Goal: Transaction & Acquisition: Purchase product/service

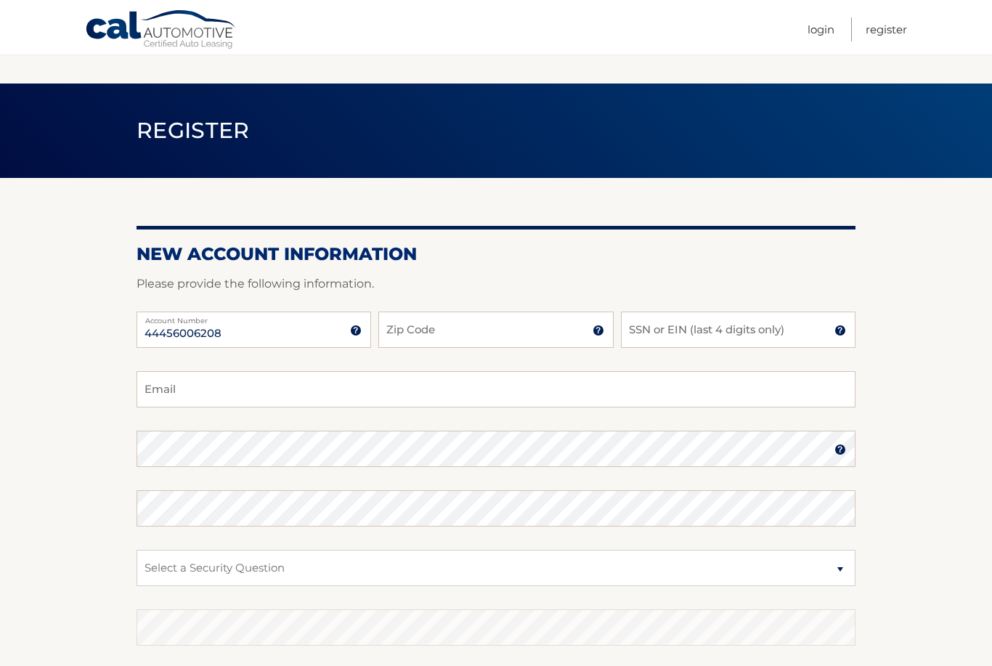
scroll to position [188, 0]
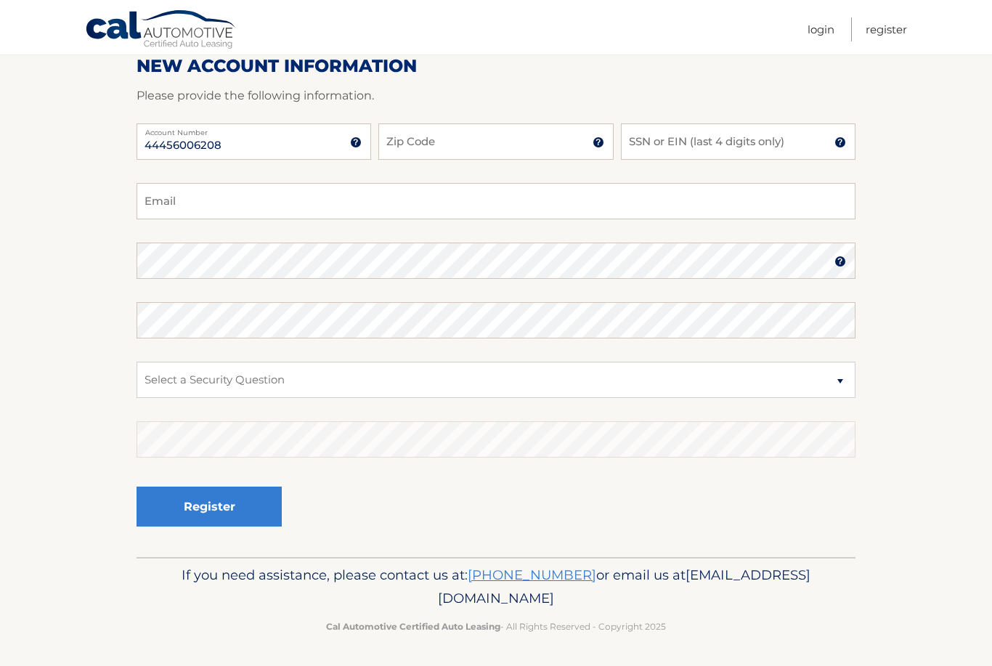
click at [450, 142] on input "Zip Code" at bounding box center [495, 141] width 234 height 36
type input "11413"
click at [674, 152] on input "SSN or EIN (last 4 digits only)" at bounding box center [738, 141] width 234 height 36
click at [346, 207] on input "Email" at bounding box center [495, 201] width 719 height 36
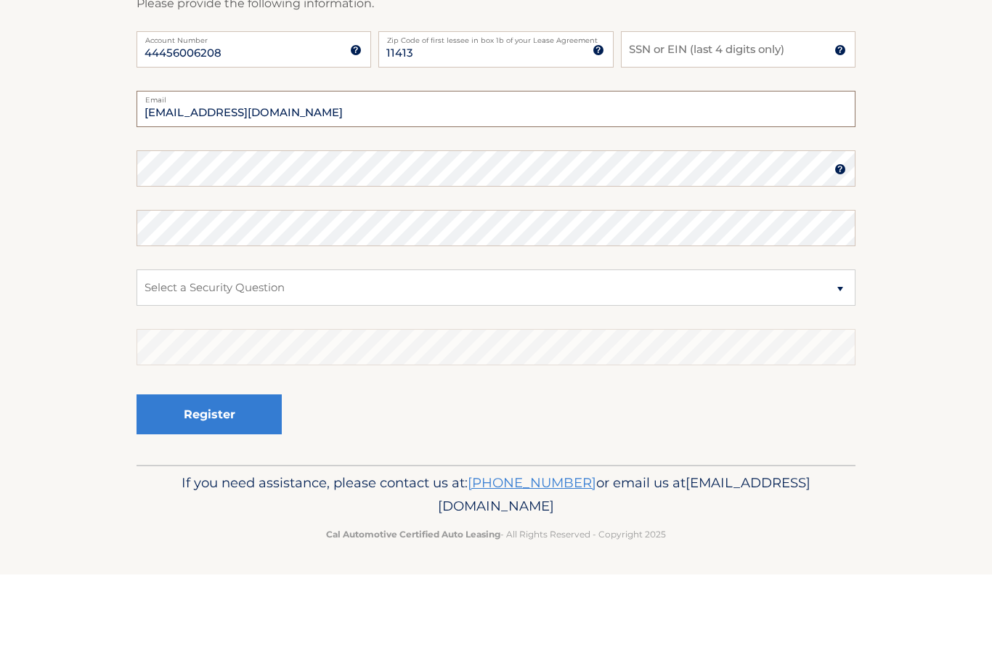
type input "cjlh16@gmail.com"
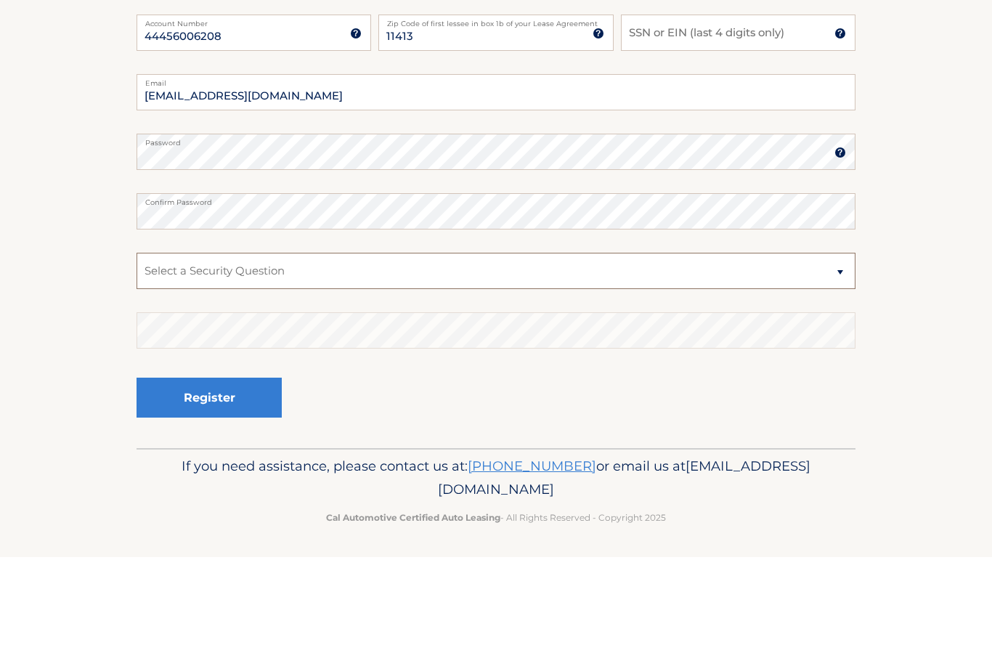
click at [338, 361] on select "Select a Security Question What was the name of your elementary school? What is…" at bounding box center [495, 379] width 719 height 36
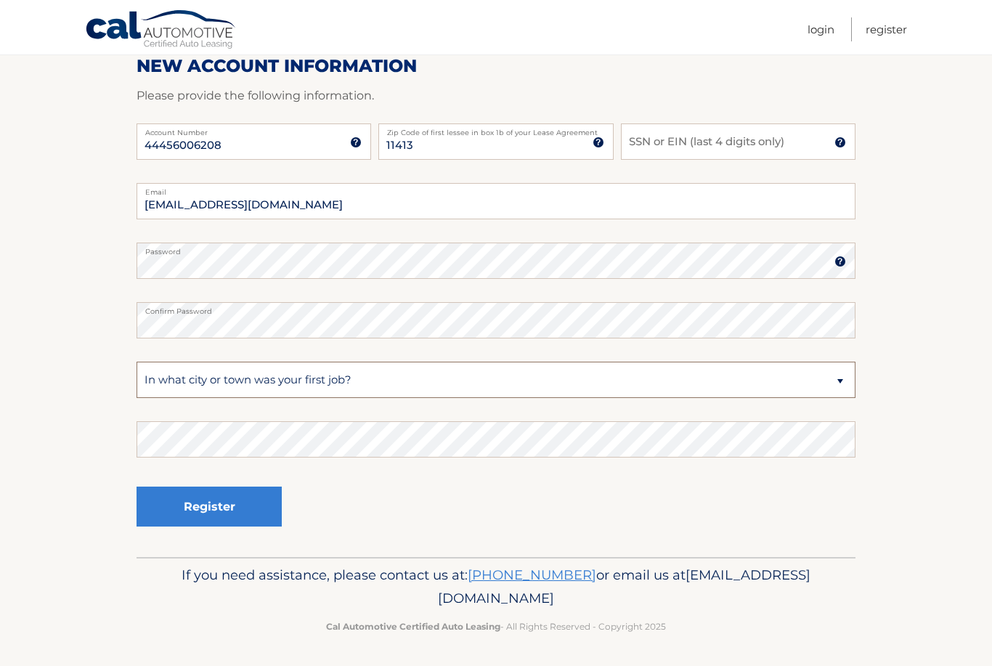
click at [481, 380] on select "Select a Security Question What was the name of your elementary school? What is…" at bounding box center [495, 379] width 719 height 36
select select "2"
click at [467, 384] on select "Select a Security Question What was the name of your elementary school? What is…" at bounding box center [495, 379] width 719 height 36
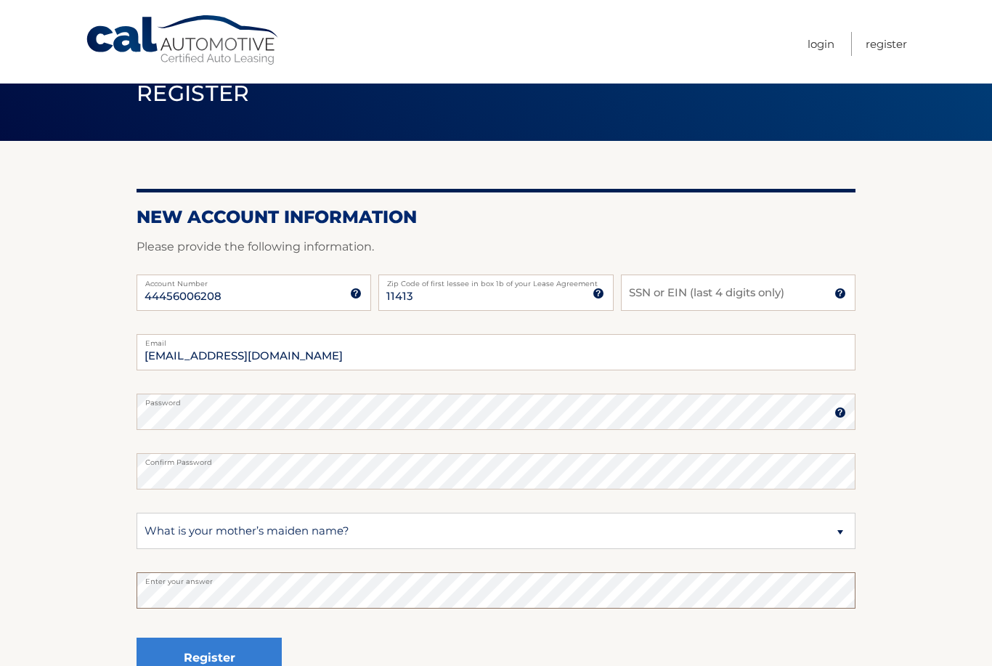
scroll to position [0, 0]
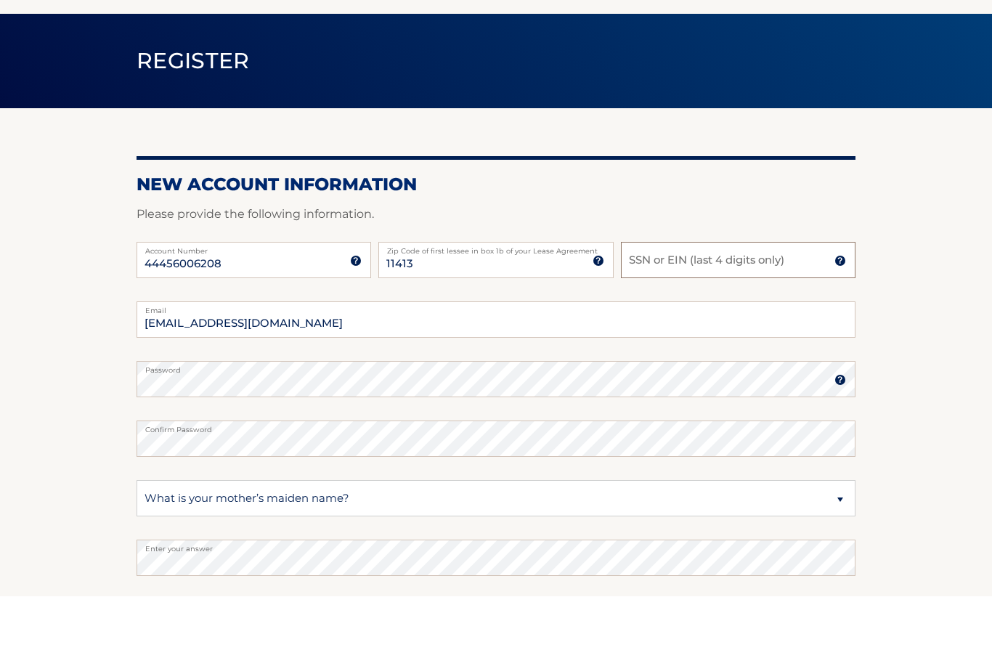
click at [698, 311] on input "SSN or EIN (last 4 digits only)" at bounding box center [738, 329] width 234 height 36
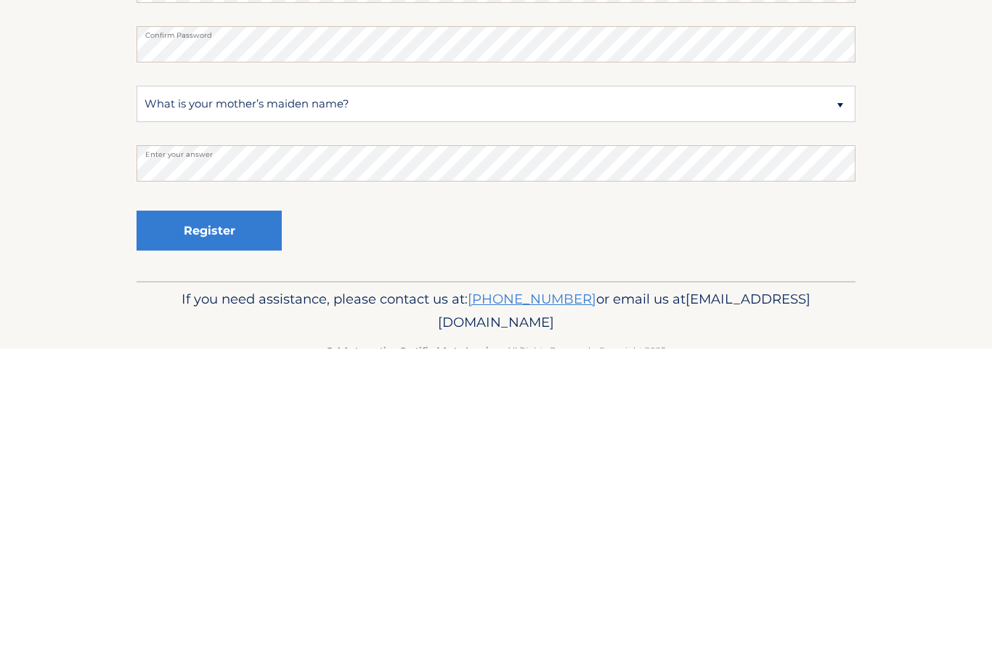
scroll to position [147, 0]
type input "4339"
click at [245, 527] on button "Register" at bounding box center [208, 547] width 145 height 40
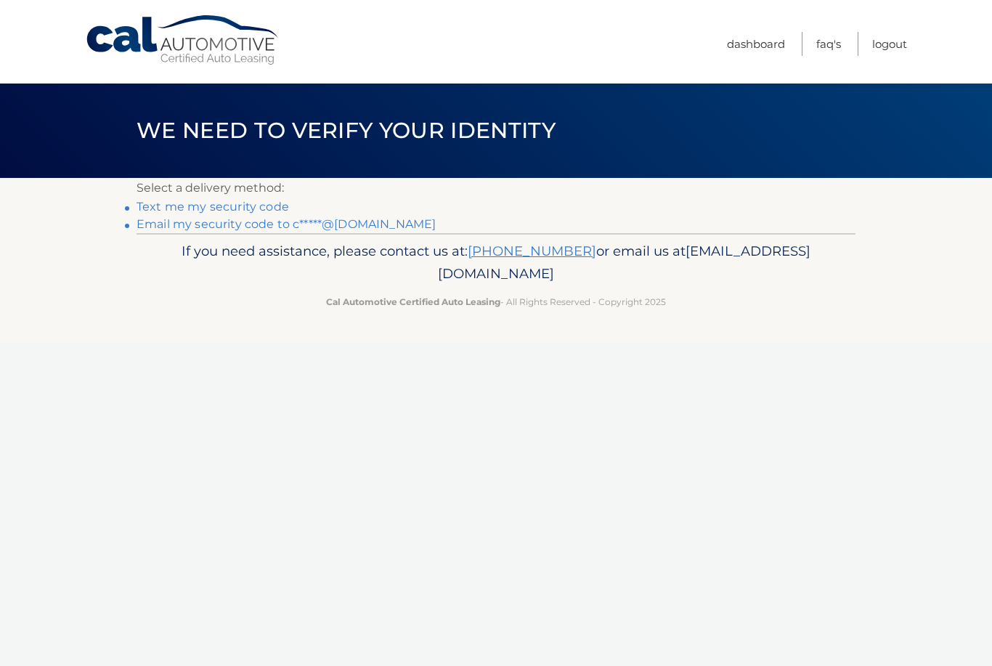
click at [253, 212] on link "Text me my security code" at bounding box center [212, 207] width 152 height 14
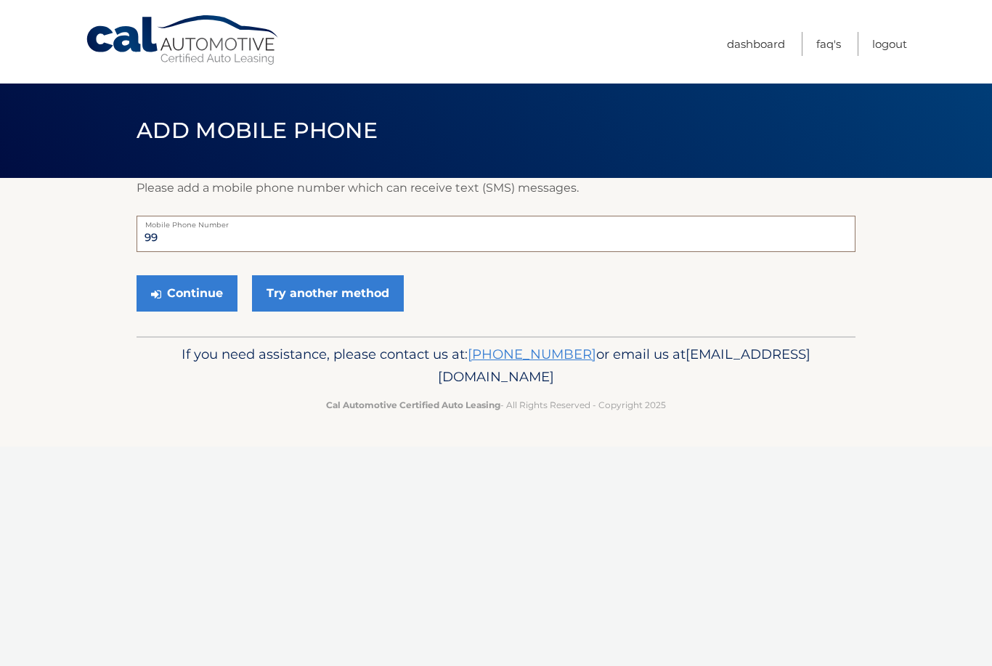
type input "9"
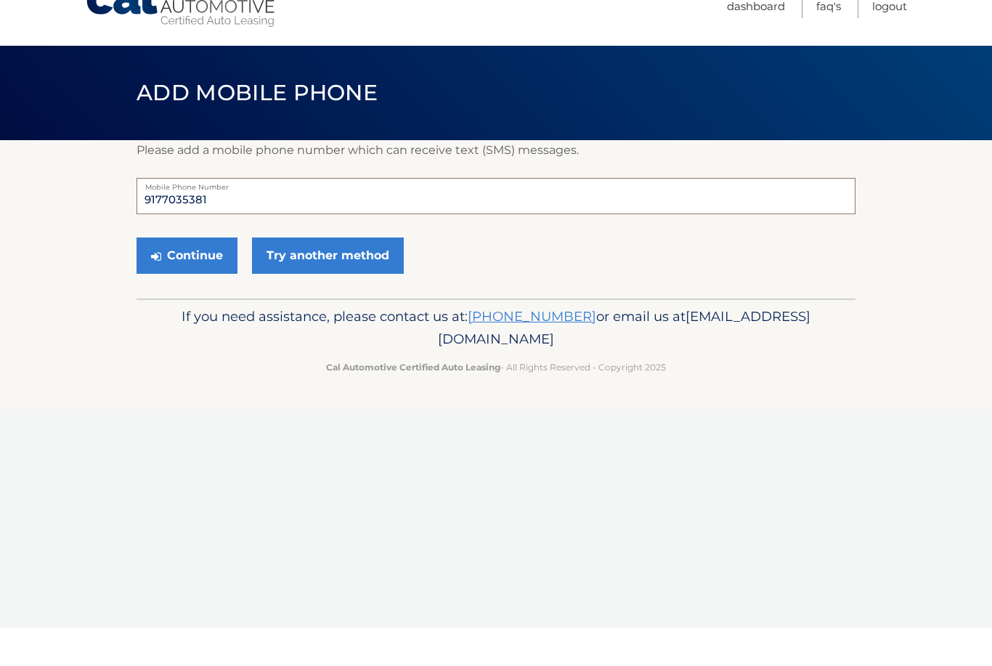
type input "9177035381"
click at [213, 275] on button "Continue" at bounding box center [186, 293] width 101 height 36
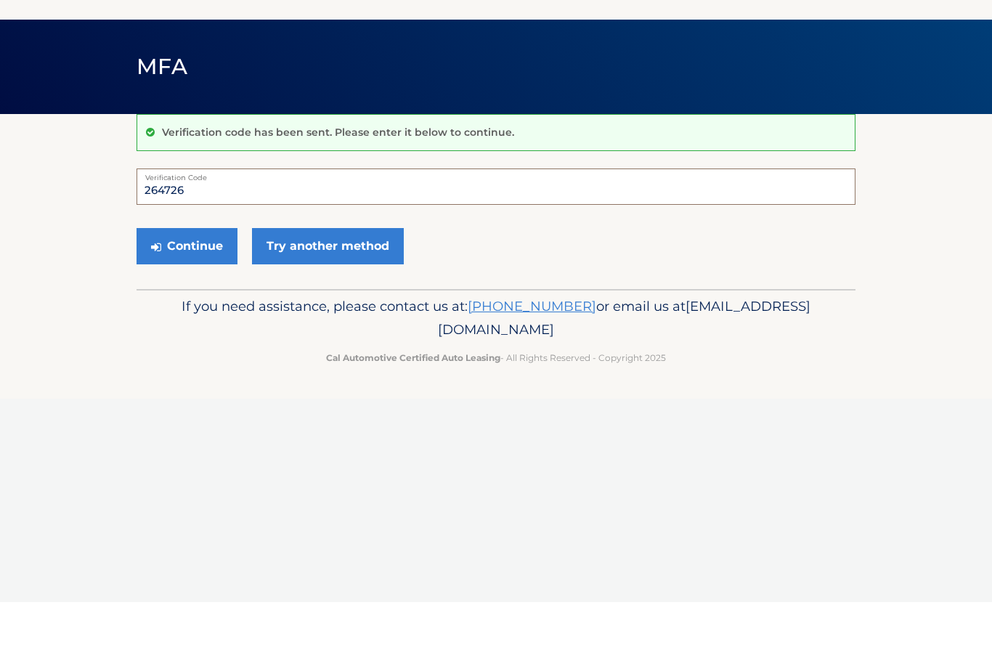
type input "264726"
click at [216, 292] on button "Continue" at bounding box center [186, 310] width 101 height 36
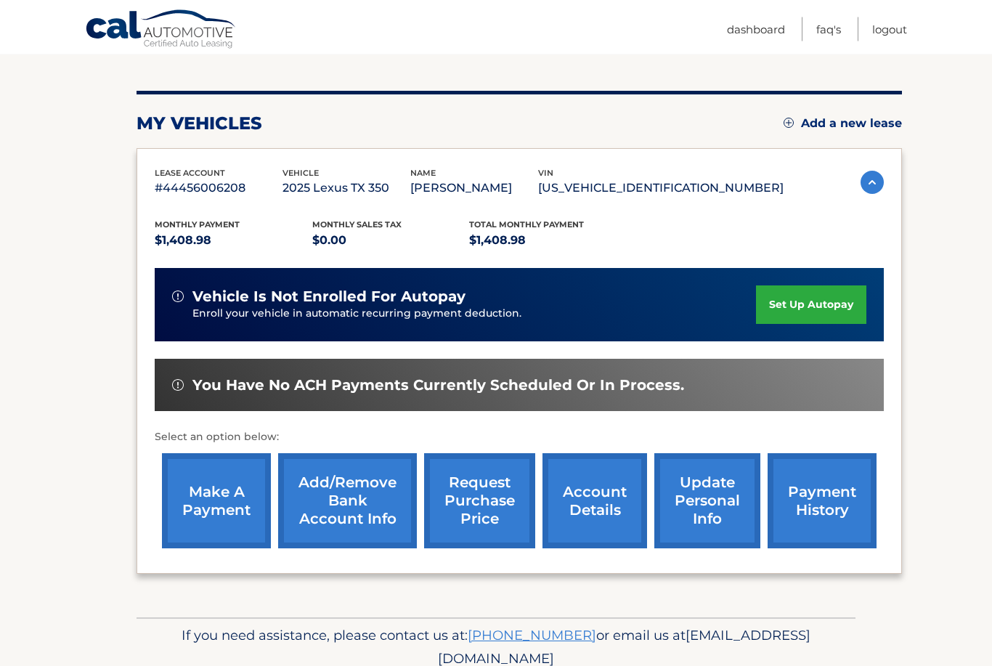
scroll to position [164, 0]
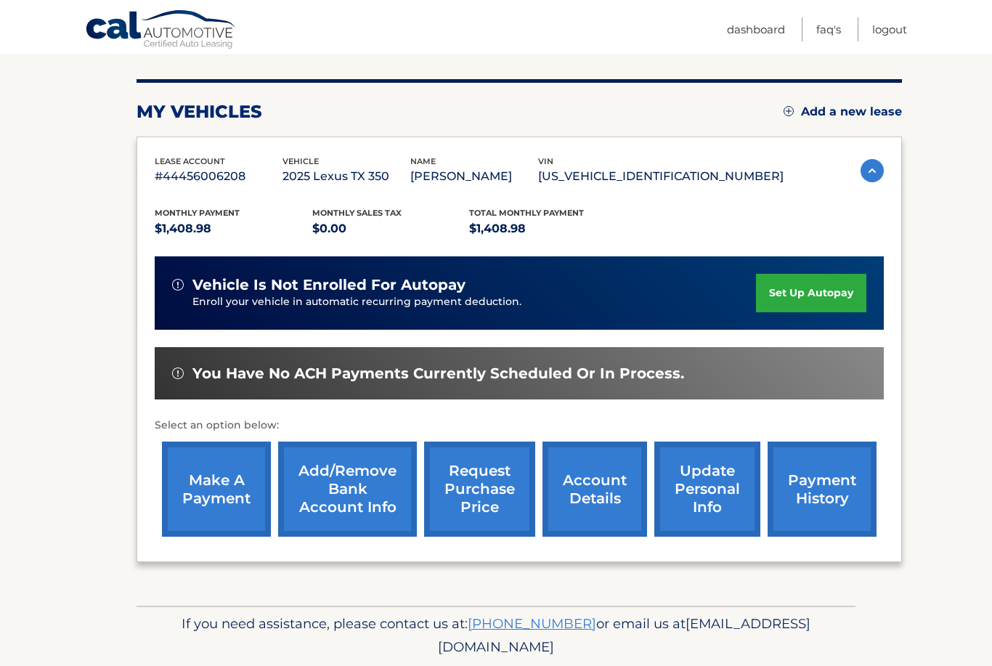
click at [228, 501] on link "make a payment" at bounding box center [216, 488] width 109 height 95
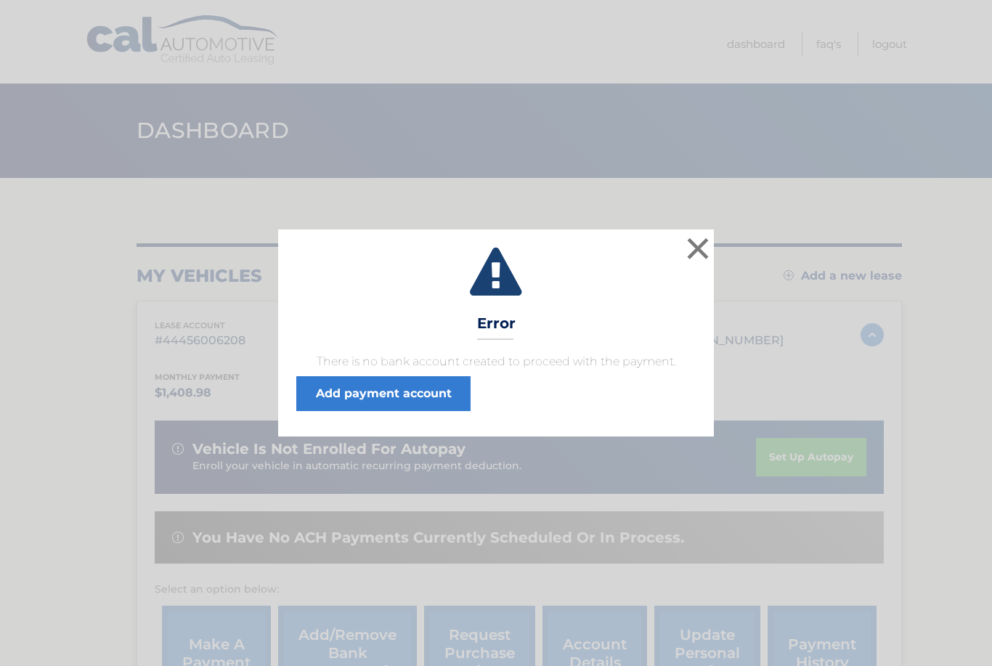
click at [422, 398] on link "Add payment account" at bounding box center [383, 393] width 174 height 35
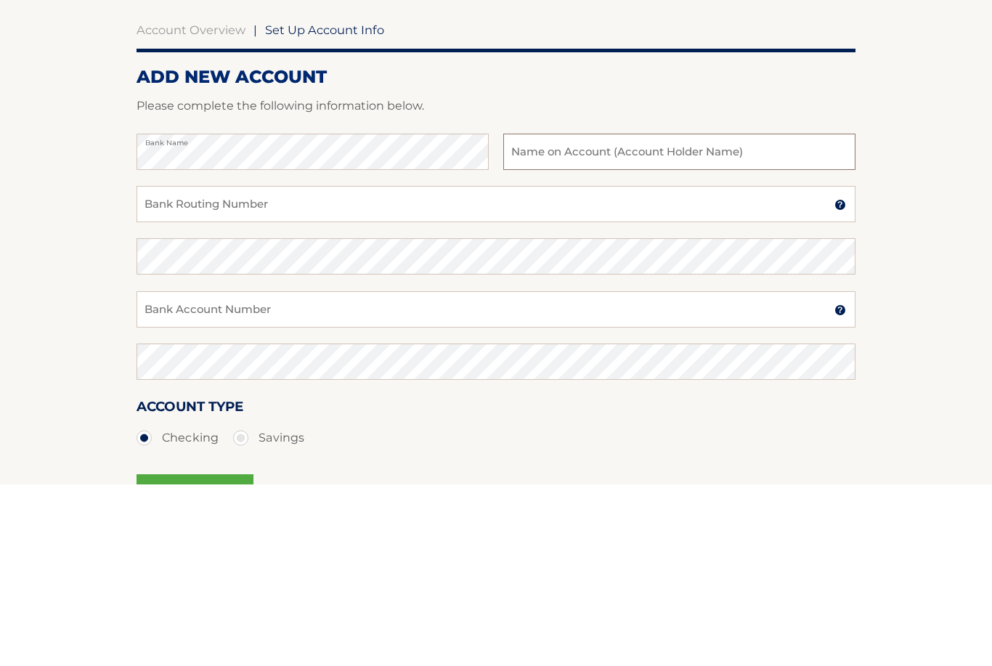
click at [743, 315] on input "text" at bounding box center [679, 333] width 352 height 36
type input "[PERSON_NAME]"
click at [499, 367] on input "Bank Routing Number" at bounding box center [495, 385] width 719 height 36
type input "021000089"
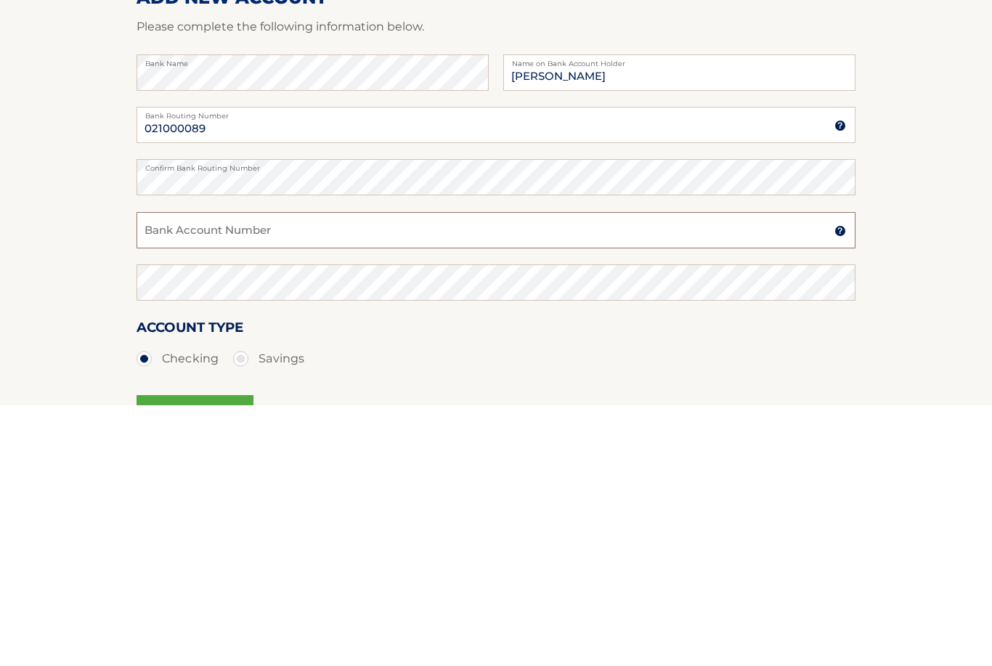
click at [528, 473] on input "Bank Account Number" at bounding box center [495, 491] width 719 height 36
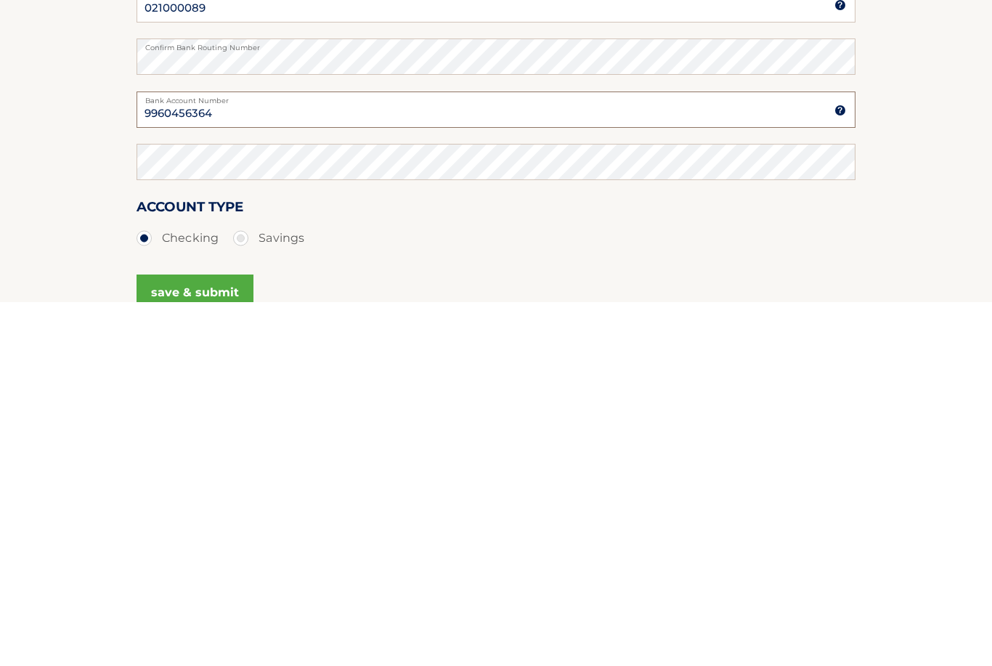
type input "9960456364"
click at [557, 507] on div "Confirm Bank Account Number" at bounding box center [495, 533] width 719 height 52
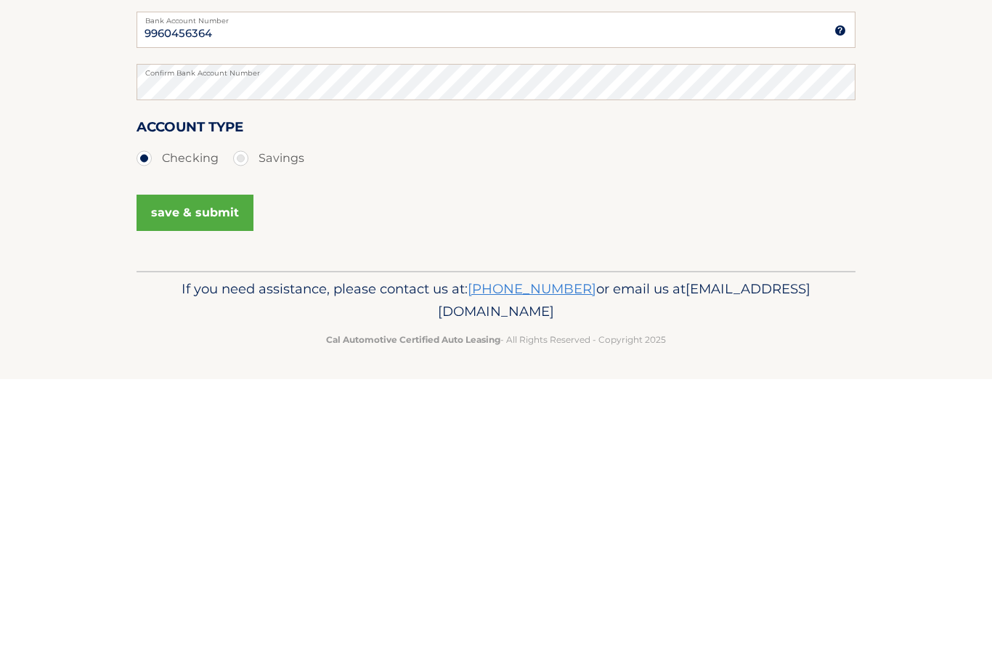
click at [229, 481] on button "save & submit" at bounding box center [194, 499] width 117 height 36
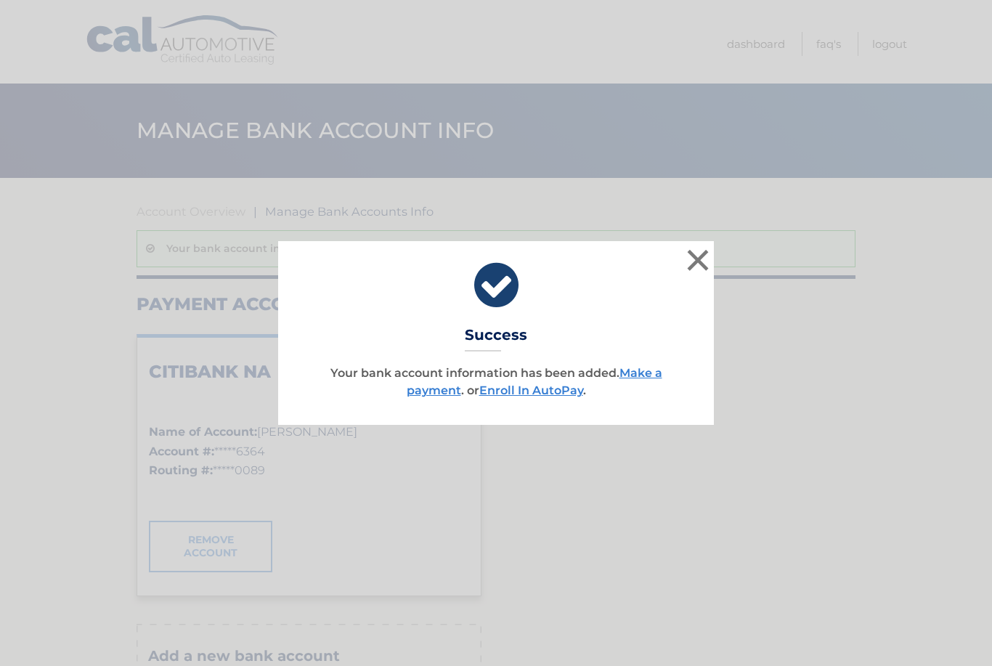
click at [648, 378] on link "Make a payment" at bounding box center [534, 381] width 256 height 31
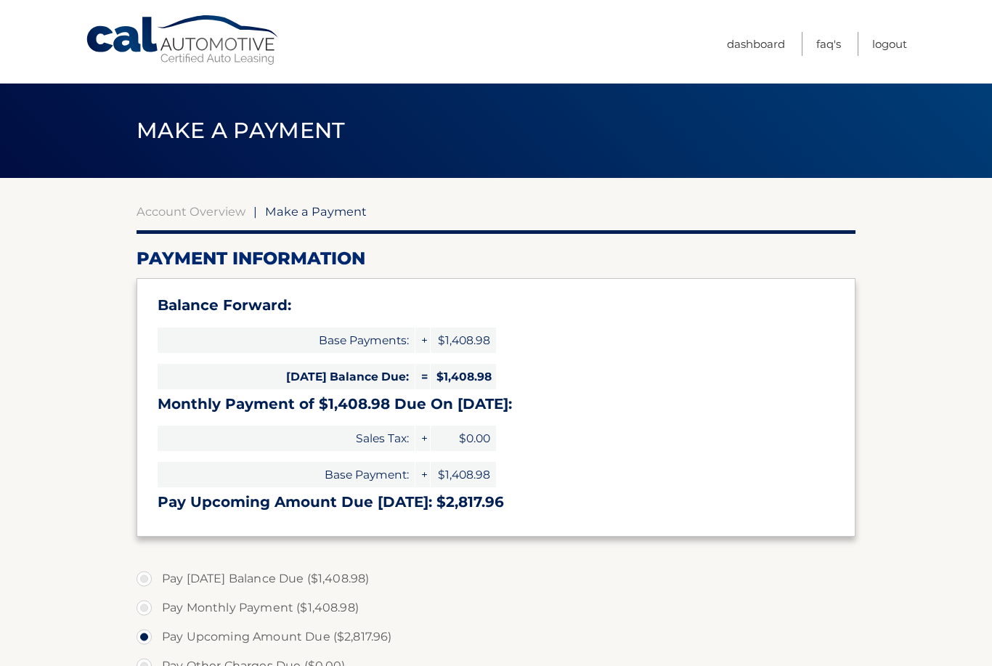
select select "ODczY2U5NTQtMjlmNC00YWMxLTljZjctMzdkMTQwZTMzMDdh"
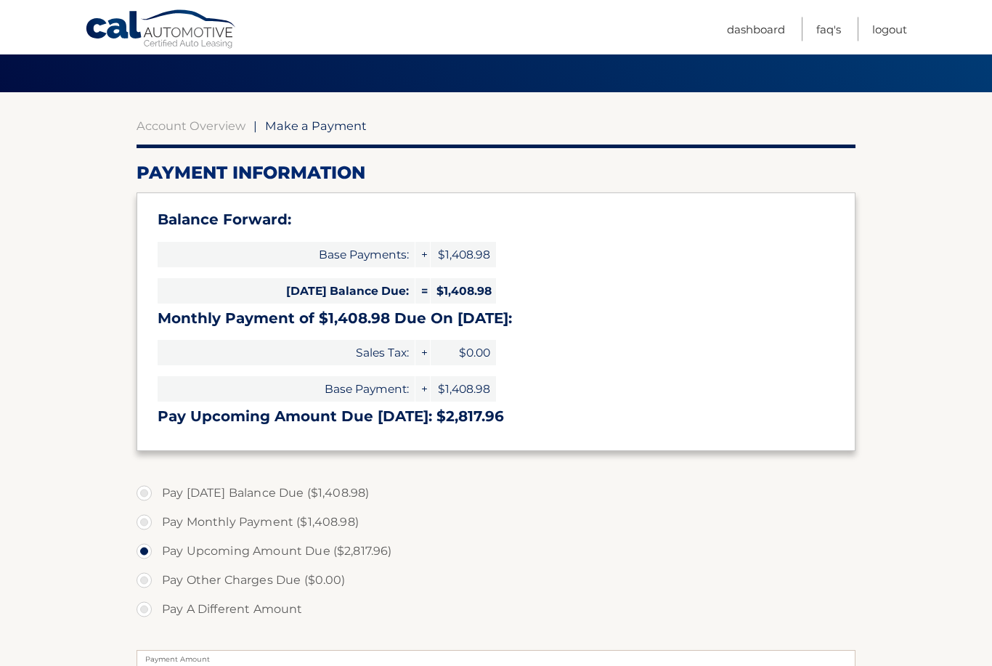
scroll to position [125, 0]
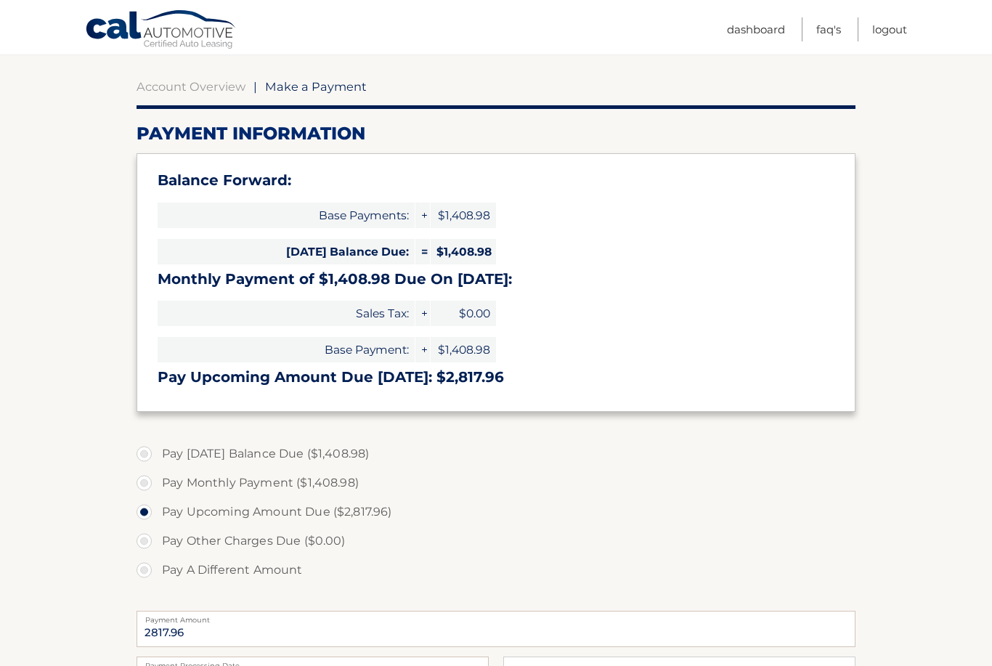
click at [146, 448] on label "Pay Today's Balance Due ($1,408.98)" at bounding box center [495, 453] width 719 height 29
click at [146, 448] on input "Pay Today's Balance Due ($1,408.98)" at bounding box center [149, 450] width 15 height 23
radio input "true"
type input "1408.98"
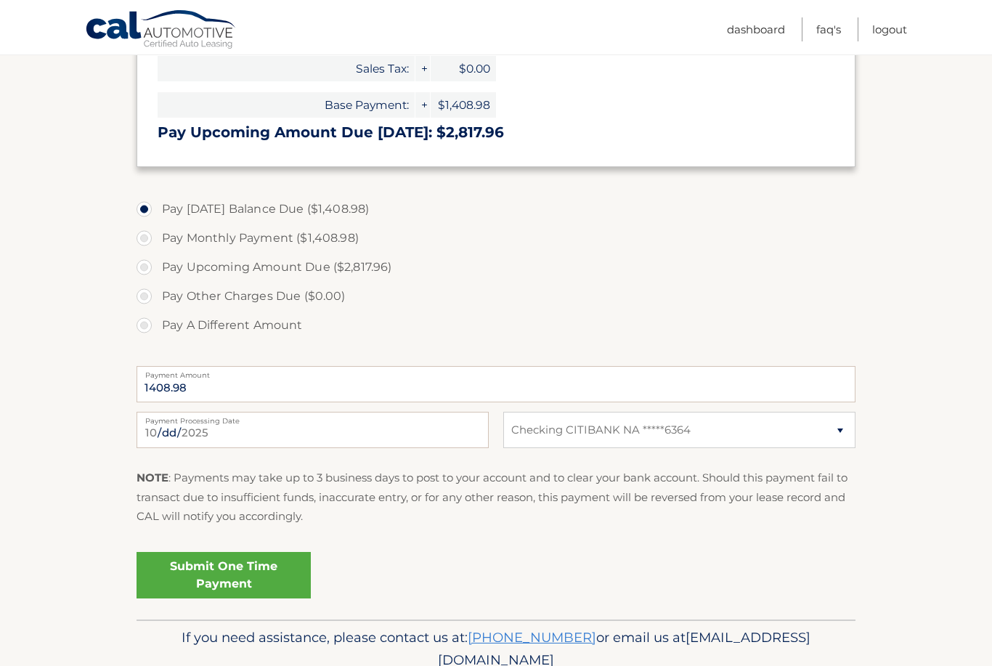
scroll to position [383, 0]
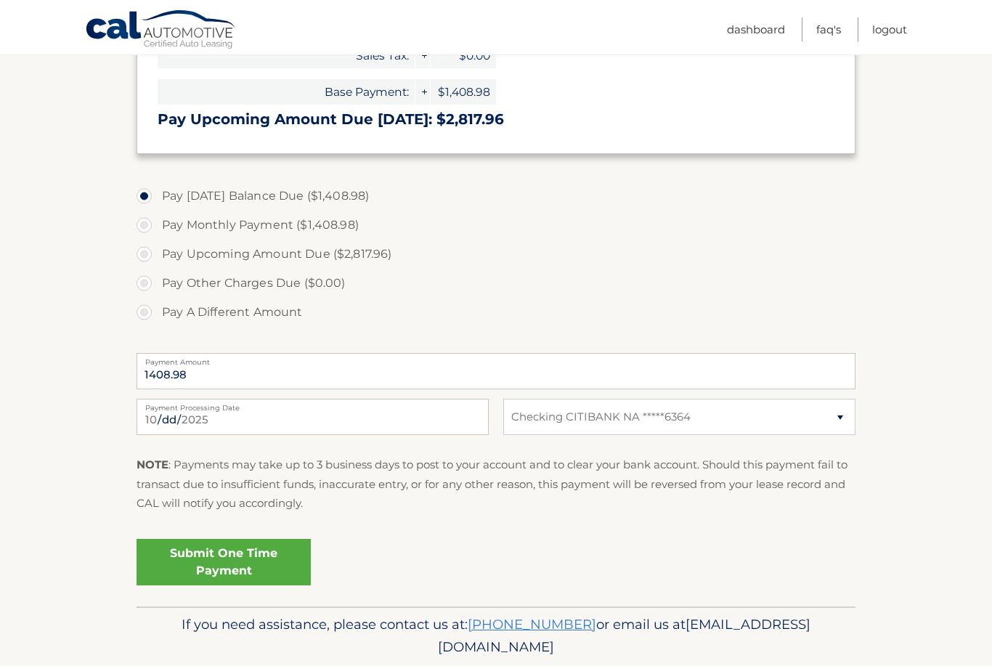
click at [287, 557] on link "Submit One Time Payment" at bounding box center [223, 562] width 174 height 46
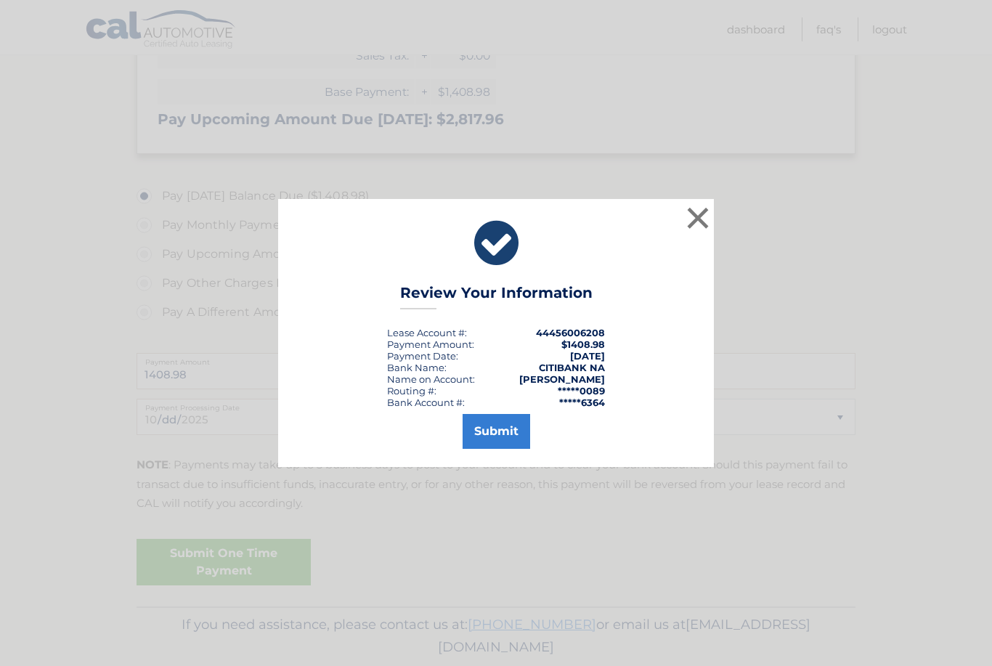
click at [526, 449] on button "Submit" at bounding box center [496, 431] width 68 height 35
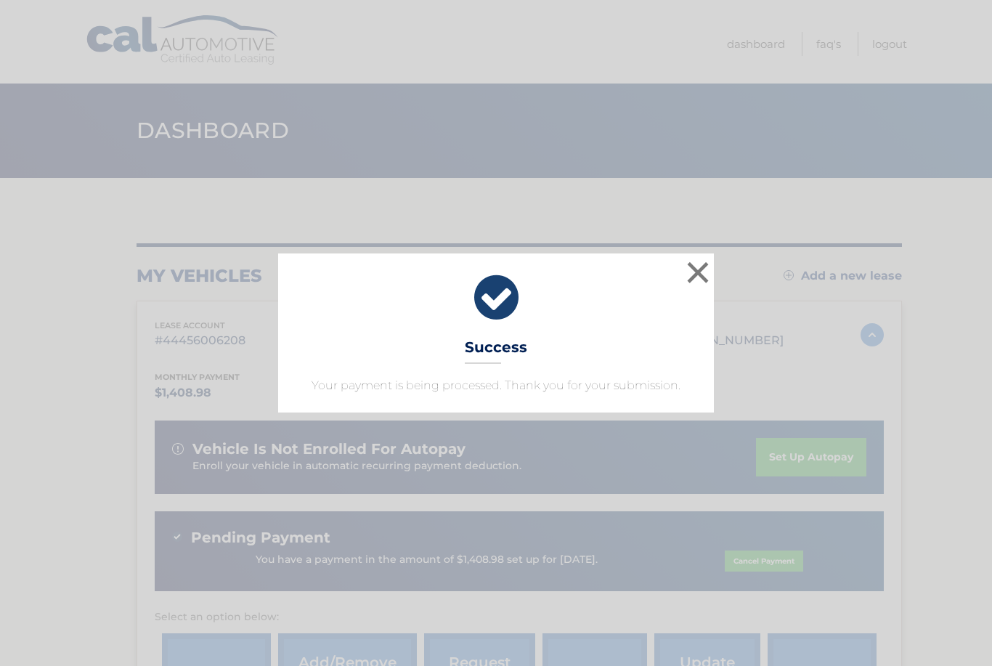
click at [704, 277] on button "×" at bounding box center [697, 272] width 29 height 29
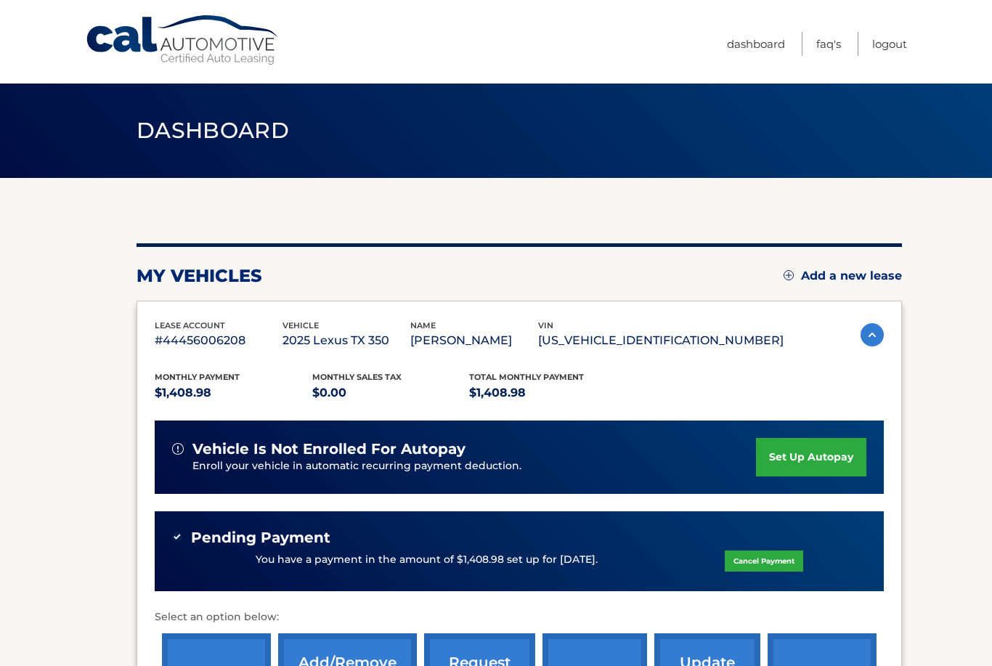
click at [894, 44] on link "Logout" at bounding box center [889, 44] width 35 height 24
